Goal: Information Seeking & Learning: Learn about a topic

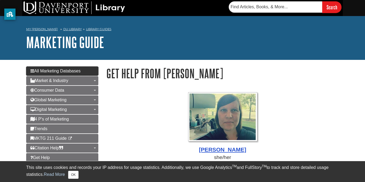
click at [59, 68] on link "All Marketing Databases" at bounding box center [62, 70] width 72 height 9
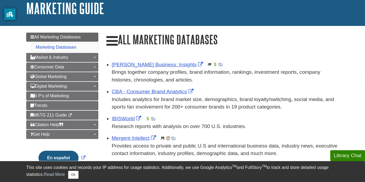
scroll to position [40, 0]
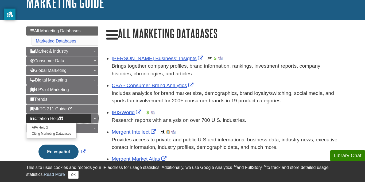
click at [58, 116] on span "Citation Help" at bounding box center [46, 118] width 33 height 5
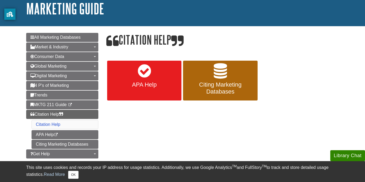
scroll to position [34, 0]
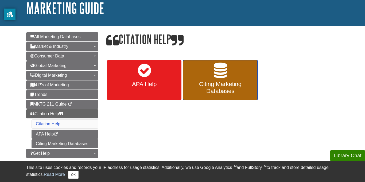
click at [217, 77] on icon at bounding box center [220, 70] width 13 height 15
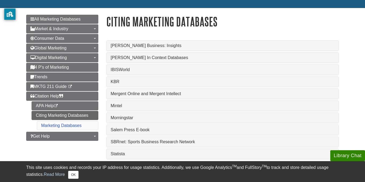
scroll to position [52, 0]
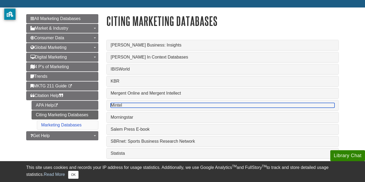
click at [113, 106] on link "Mintel" at bounding box center [223, 105] width 224 height 5
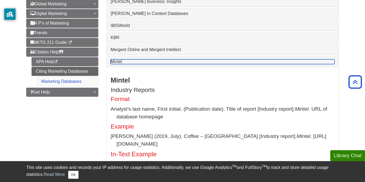
scroll to position [60, 0]
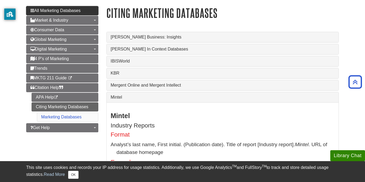
click at [43, 11] on span "All Marketing Databases" at bounding box center [55, 10] width 50 height 5
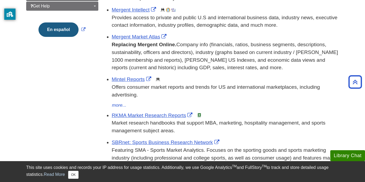
scroll to position [163, 0]
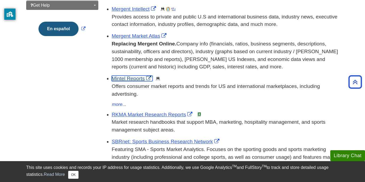
click at [119, 81] on link "Mintel Reports" at bounding box center [132, 79] width 41 height 6
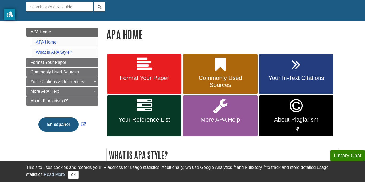
scroll to position [53, 0]
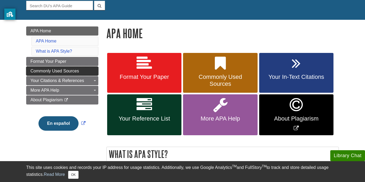
click at [52, 68] on link "Commonly Used Sources" at bounding box center [62, 70] width 72 height 9
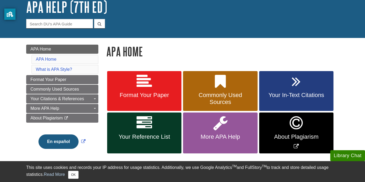
scroll to position [0, 0]
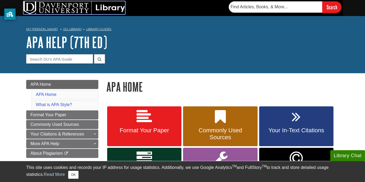
click at [73, 6] on img at bounding box center [73, 7] width 101 height 13
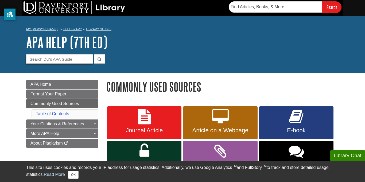
click at [70, 58] on input "Guide Search Terms" at bounding box center [59, 58] width 67 height 9
type input "claritas"
click at [97, 58] on button "submit" at bounding box center [99, 58] width 11 height 9
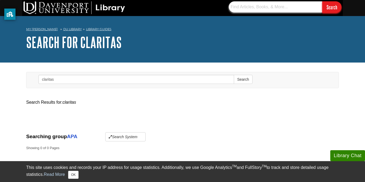
click at [257, 1] on input "text" at bounding box center [275, 6] width 93 height 11
type input "claritas"
click at [336, 8] on input "Search" at bounding box center [331, 6] width 19 height 11
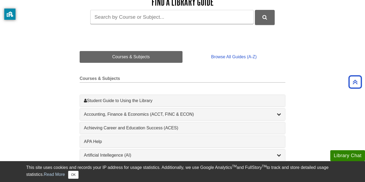
scroll to position [77, 0]
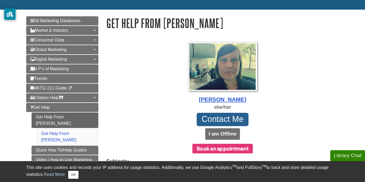
scroll to position [52, 0]
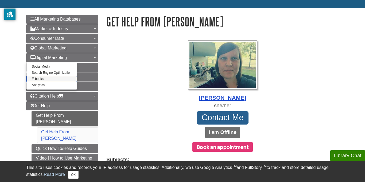
click at [55, 79] on link "E-books" at bounding box center [51, 79] width 50 height 6
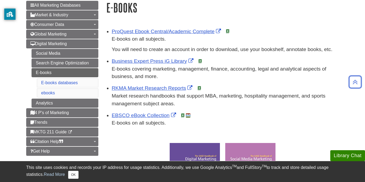
scroll to position [66, 0]
